Goal: Information Seeking & Learning: Learn about a topic

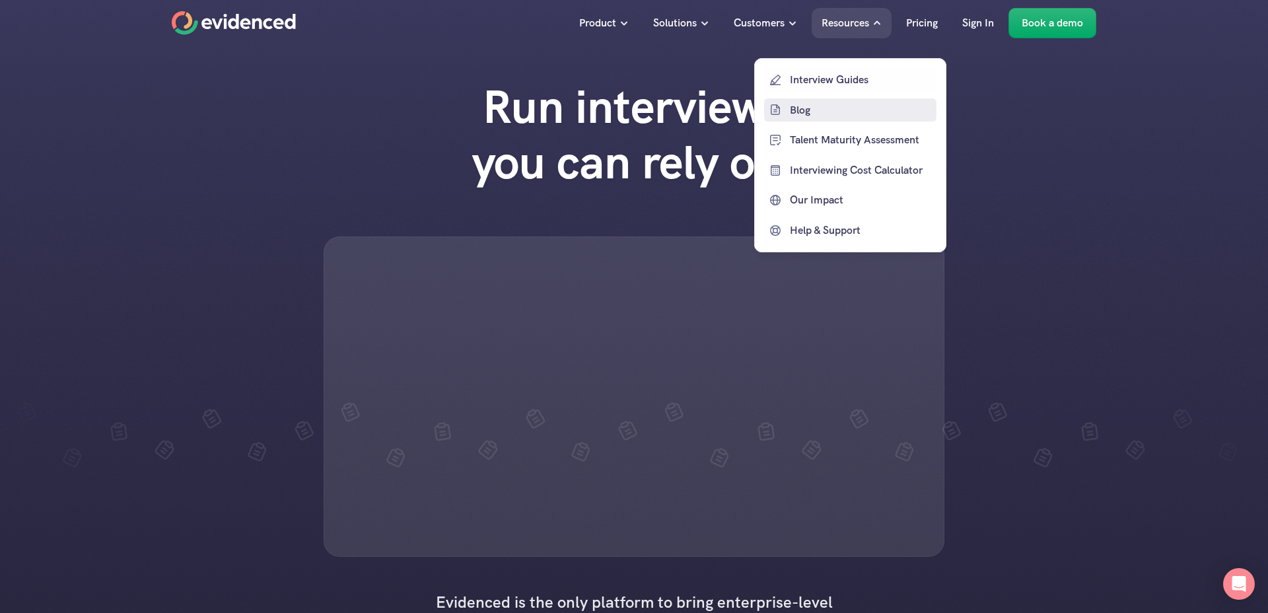
click at [827, 107] on p "Blog" at bounding box center [861, 109] width 143 height 17
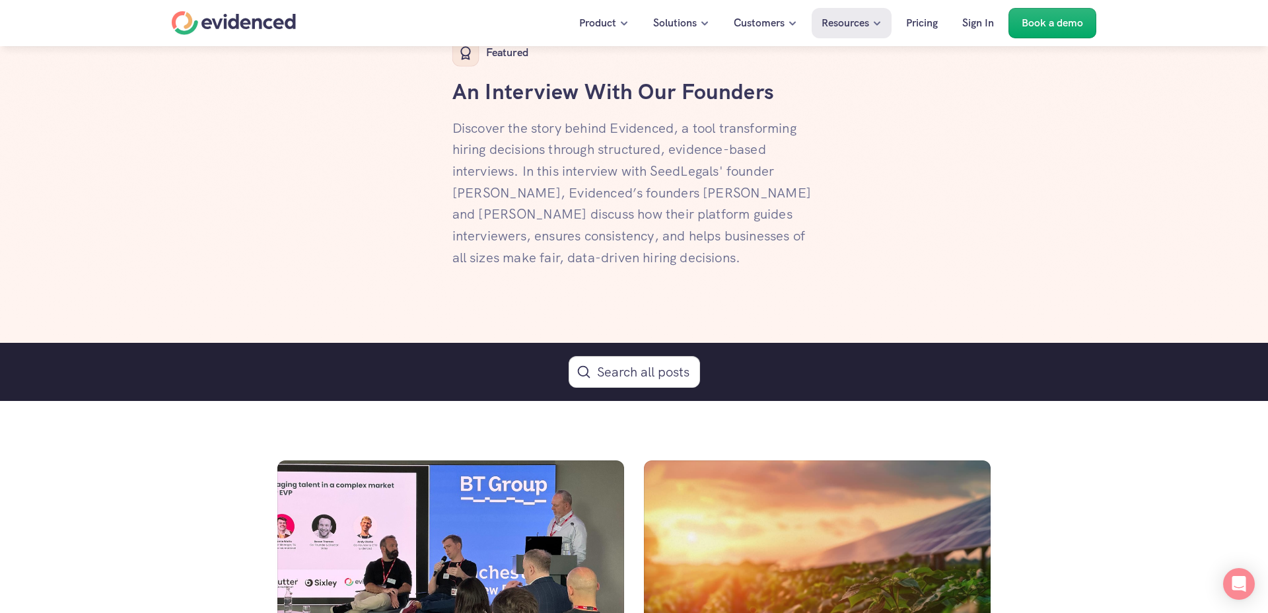
scroll to position [530, 0]
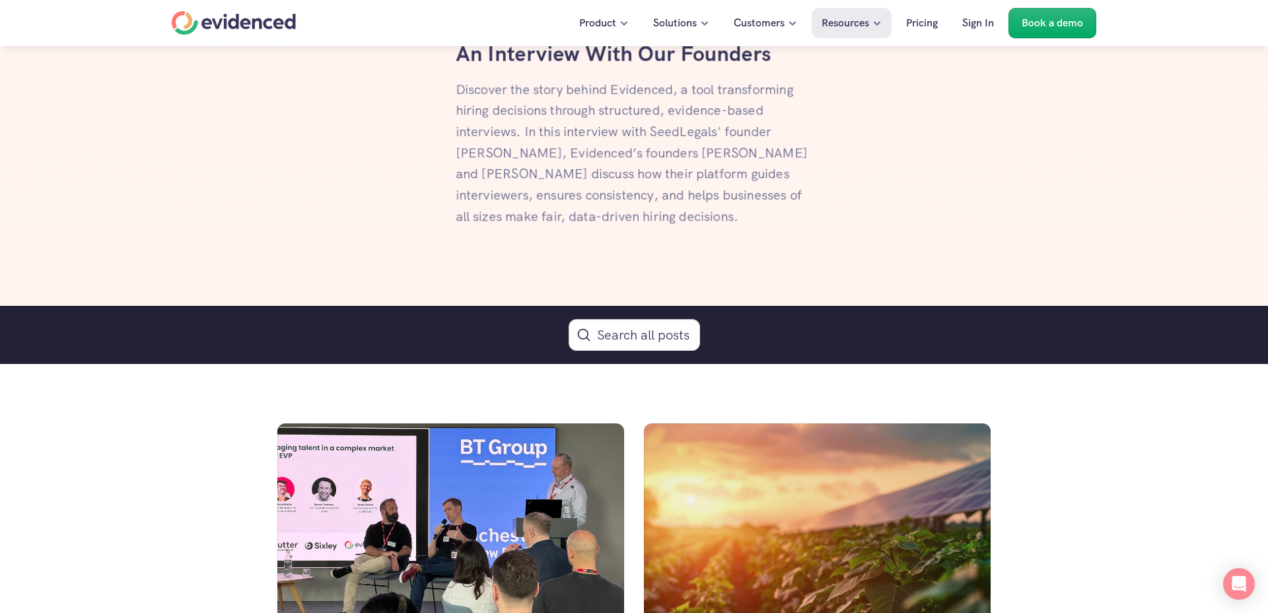
click at [615, 351] on div "Search all posts" at bounding box center [634, 335] width 1268 height 58
click at [620, 337] on button "Search Icon" at bounding box center [634, 335] width 131 height 32
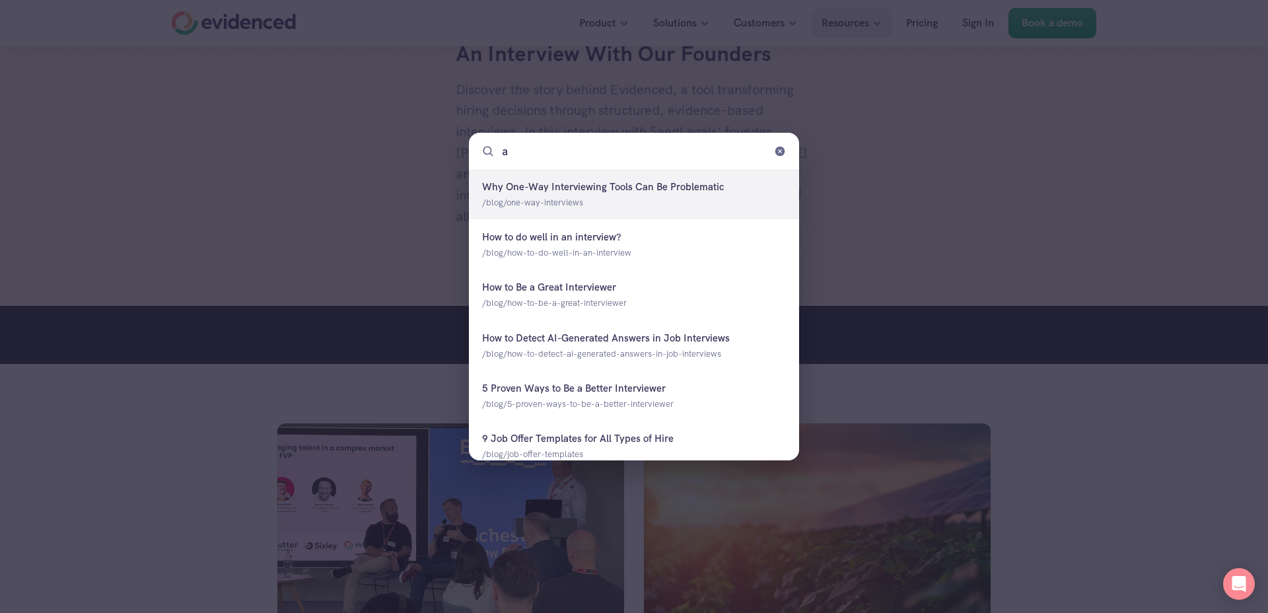
type input "ai"
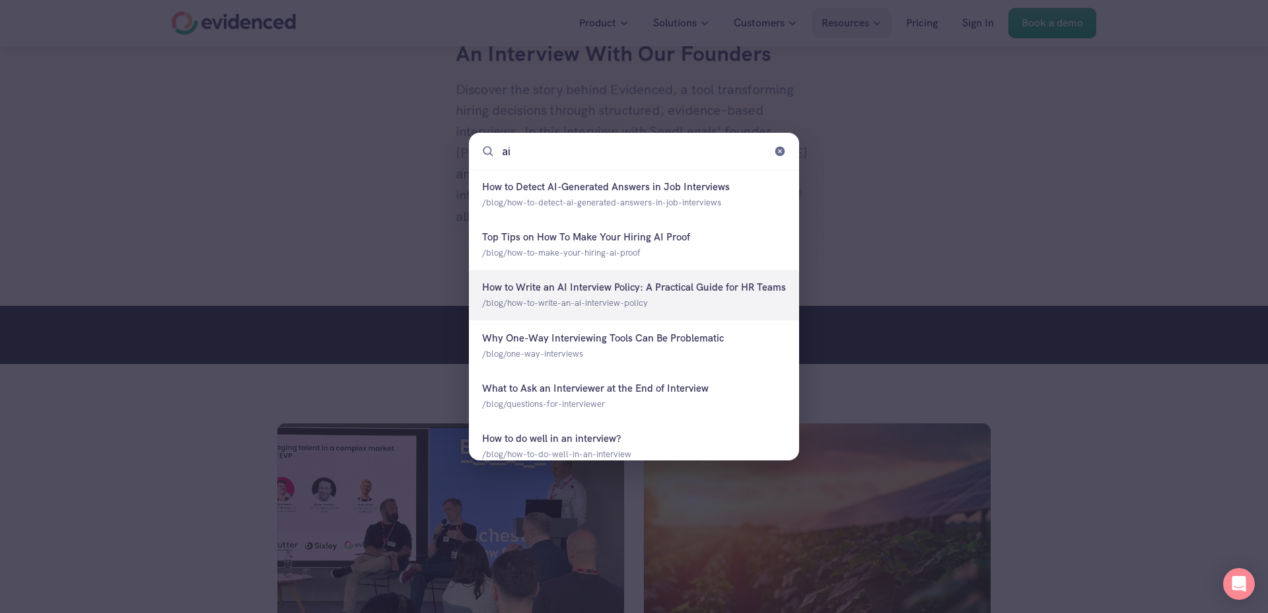
click at [611, 308] on div at bounding box center [634, 295] width 330 height 50
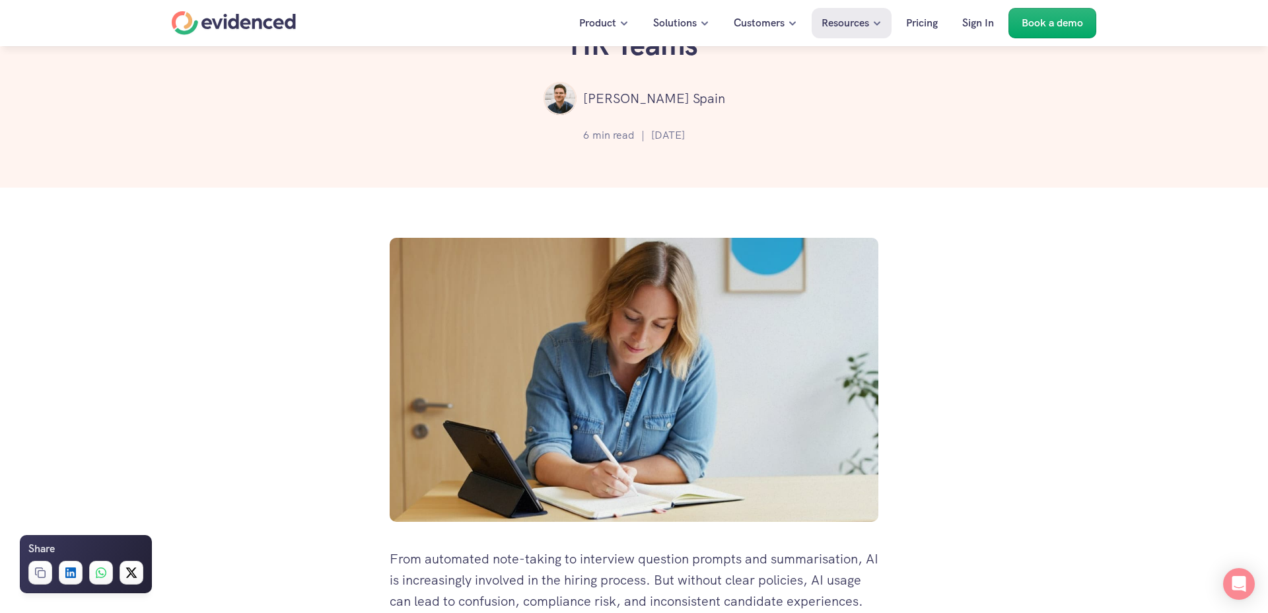
scroll to position [168, 0]
